Goal: Check status: Check status

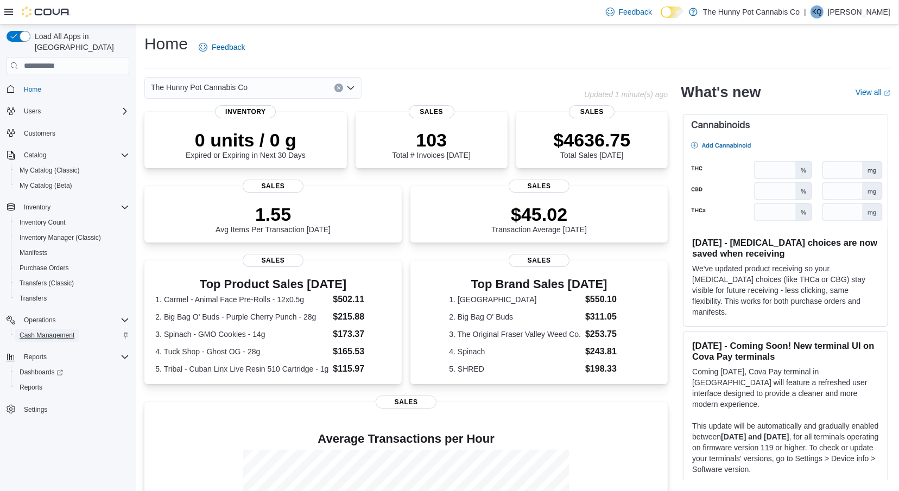
click at [40, 331] on span "Cash Management" at bounding box center [47, 335] width 55 height 9
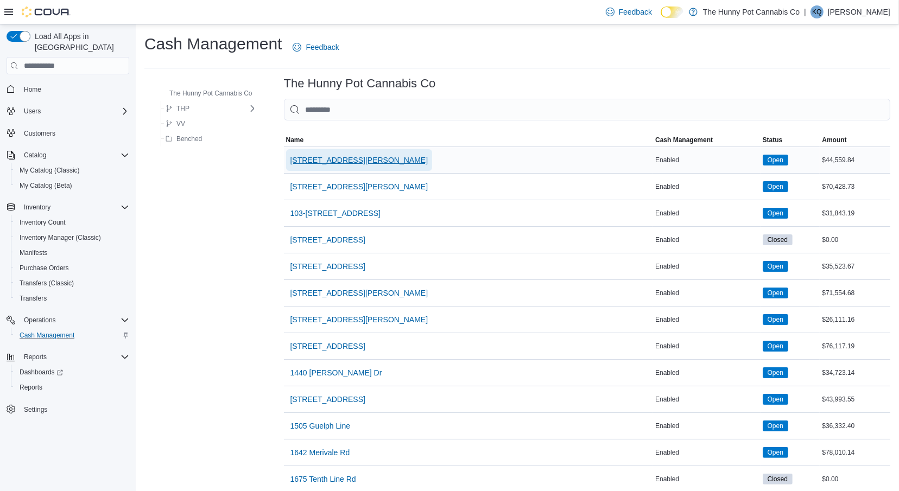
click at [325, 149] on span "[STREET_ADDRESS][PERSON_NAME]" at bounding box center [360, 160] width 138 height 22
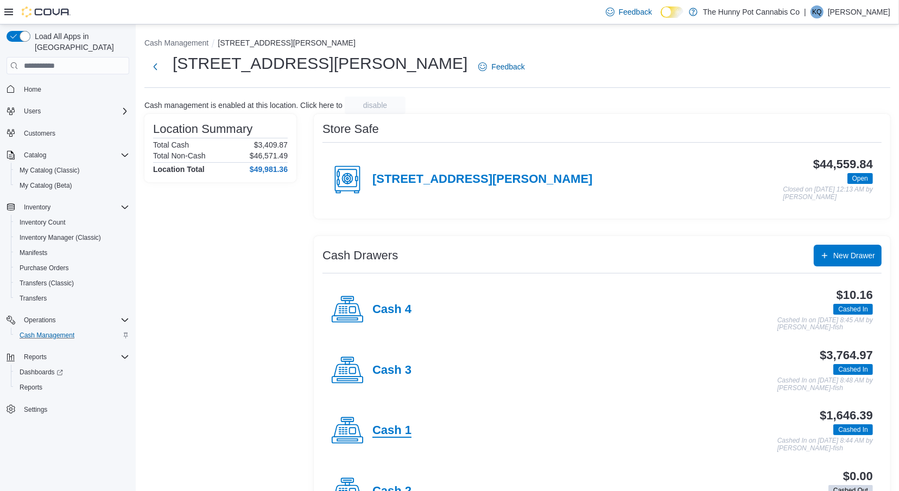
click at [400, 427] on h4 "Cash 1" at bounding box center [392, 431] width 39 height 14
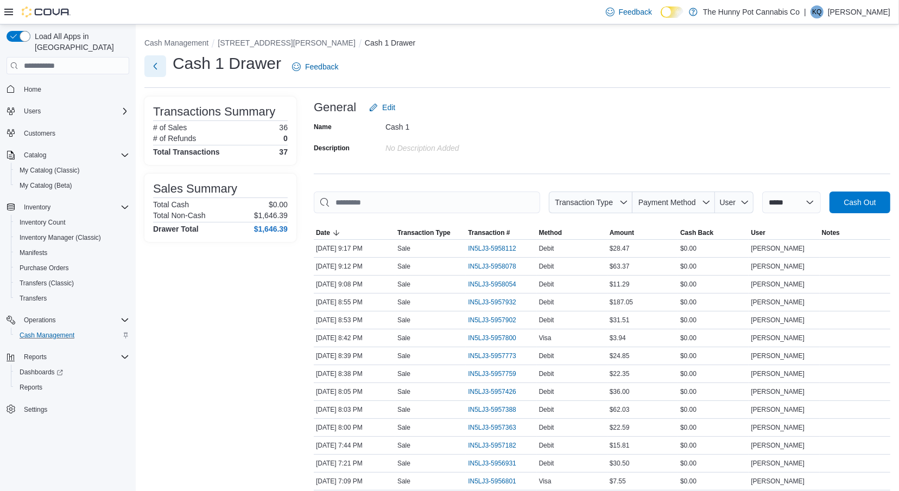
click at [159, 64] on button "Next" at bounding box center [155, 66] width 22 height 22
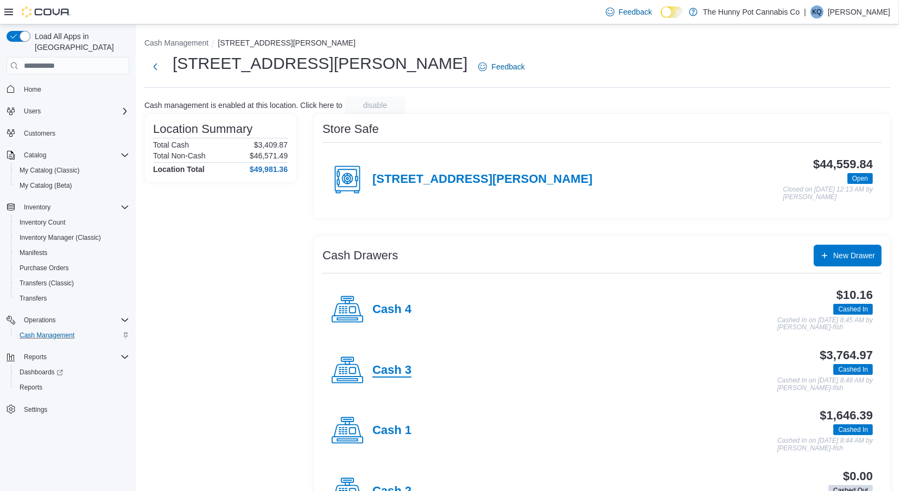
click at [382, 374] on h4 "Cash 3" at bounding box center [392, 371] width 39 height 14
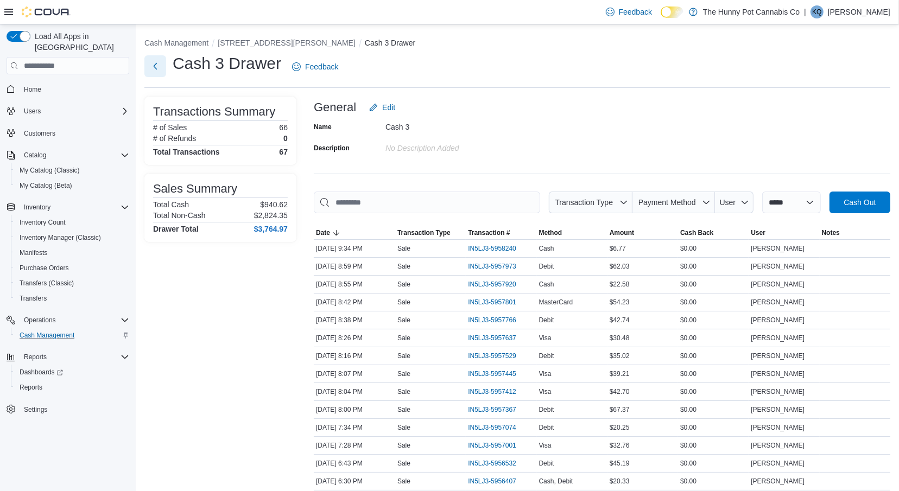
click at [153, 71] on button "Next" at bounding box center [155, 66] width 22 height 22
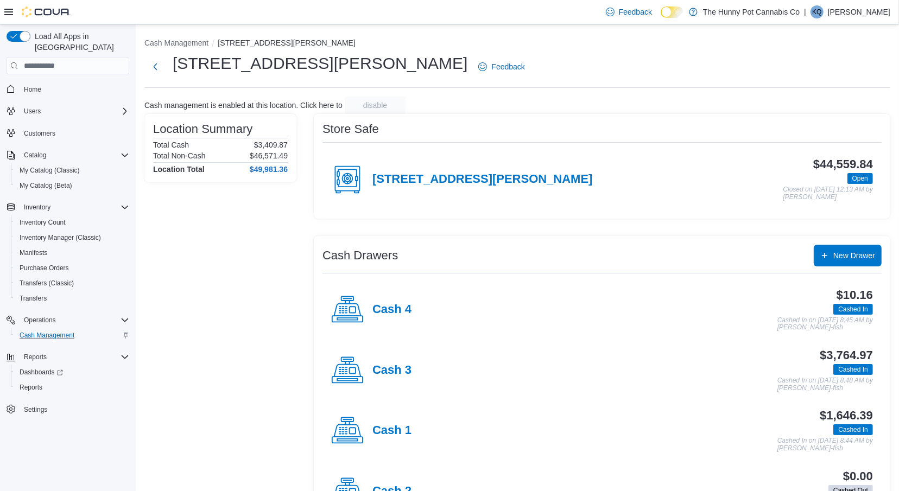
click at [384, 420] on div "Cash 1" at bounding box center [371, 431] width 80 height 33
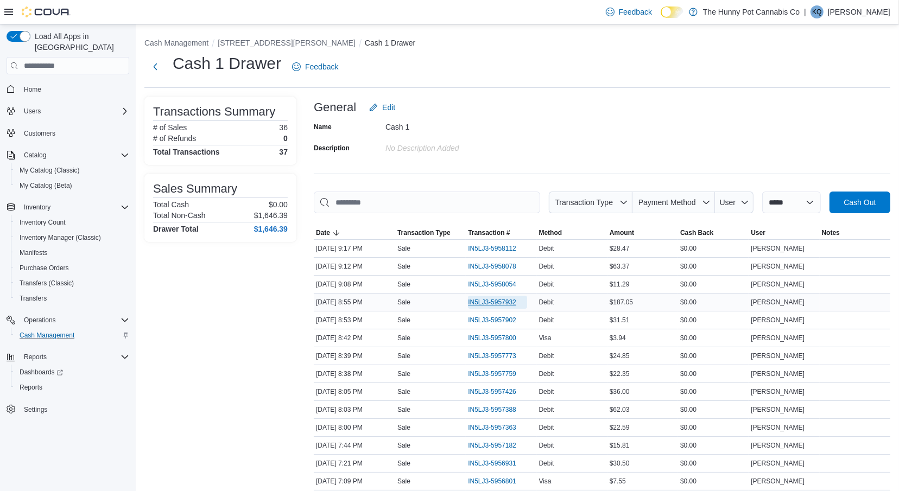
click at [493, 304] on span "IN5LJ3-5957932" at bounding box center [492, 302] width 48 height 9
click at [148, 68] on button "Next" at bounding box center [155, 66] width 22 height 22
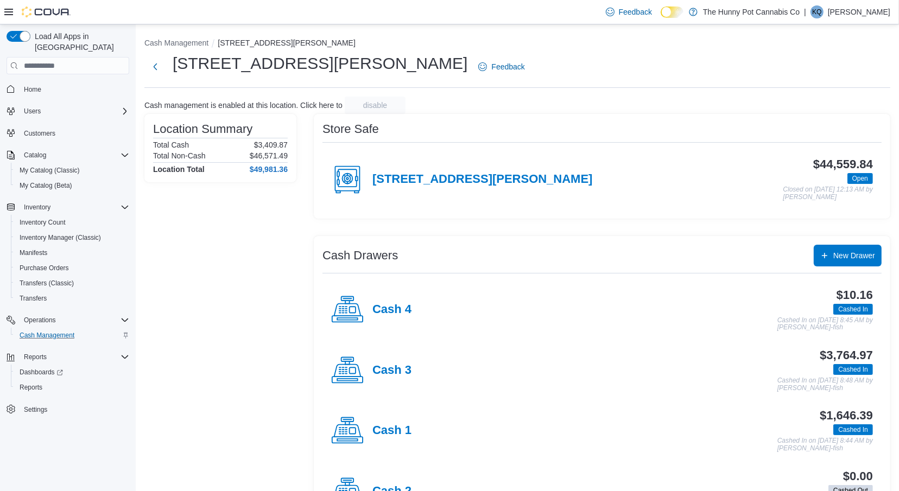
click at [392, 382] on div "Cash 3" at bounding box center [371, 371] width 80 height 33
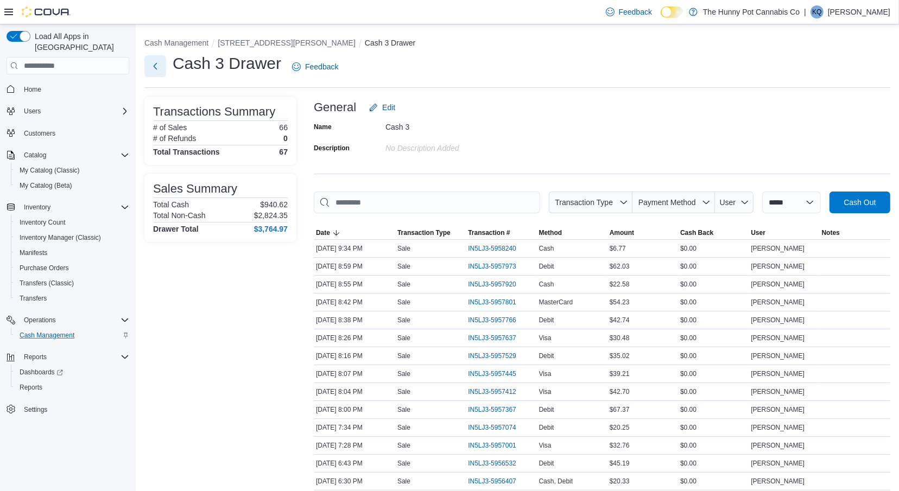
click at [148, 71] on button "Next" at bounding box center [155, 66] width 22 height 22
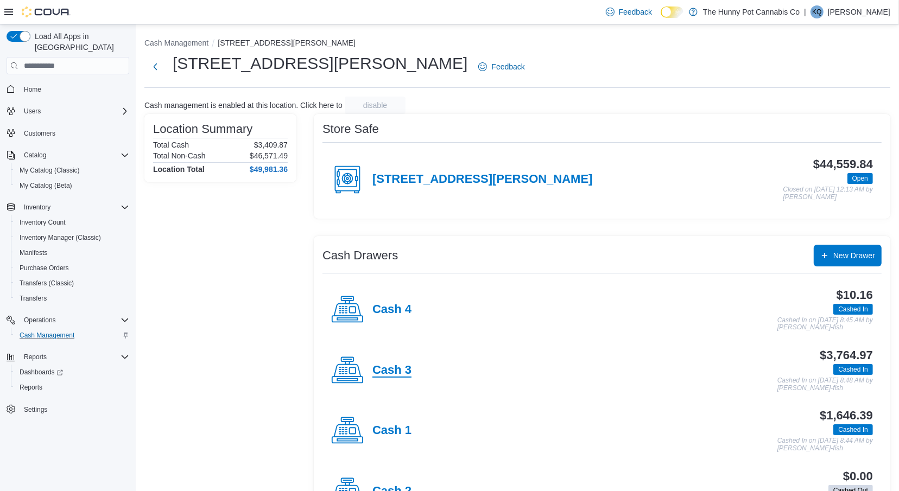
click at [375, 372] on h4 "Cash 3" at bounding box center [392, 371] width 39 height 14
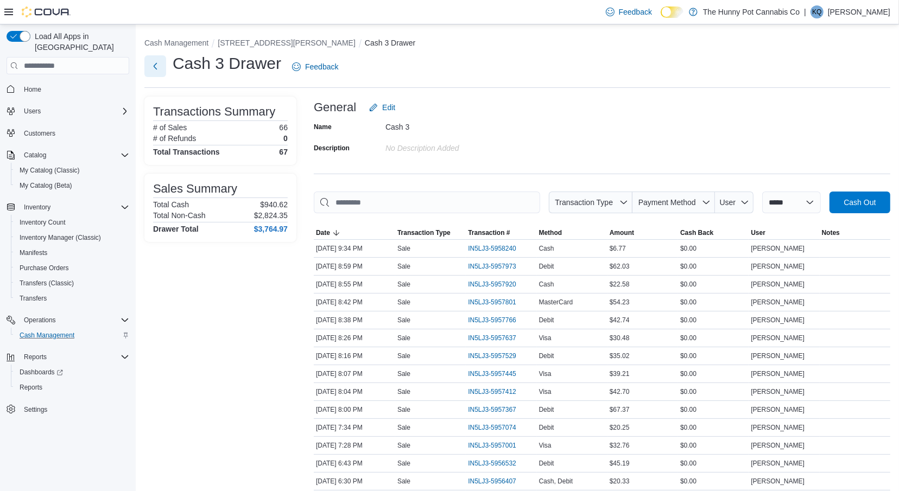
click at [160, 66] on button "Next" at bounding box center [155, 66] width 22 height 22
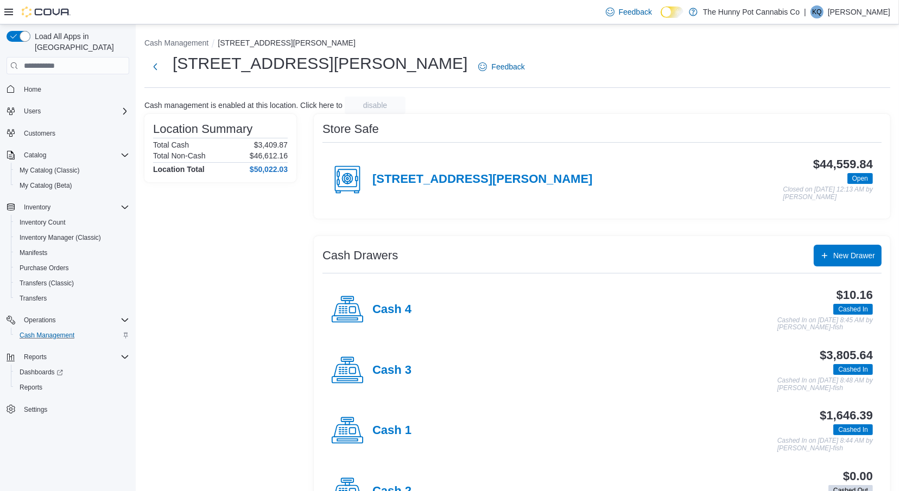
click at [369, 376] on div "Cash 3" at bounding box center [371, 371] width 80 height 33
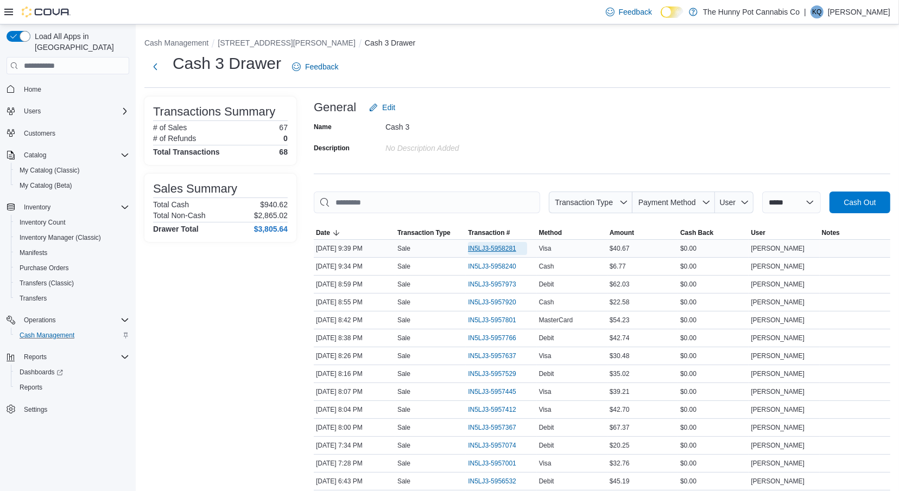
click at [502, 252] on span "IN5LJ3-5958281" at bounding box center [497, 248] width 59 height 13
click at [147, 69] on button "Next" at bounding box center [155, 66] width 22 height 22
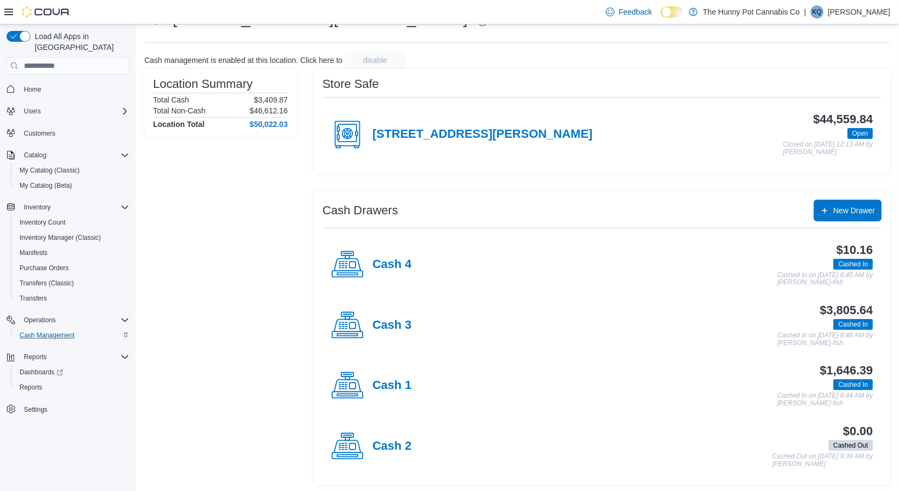
scroll to position [46, 0]
click at [27, 85] on span "Home" at bounding box center [32, 89] width 17 height 9
